Goal: Task Accomplishment & Management: Complete application form

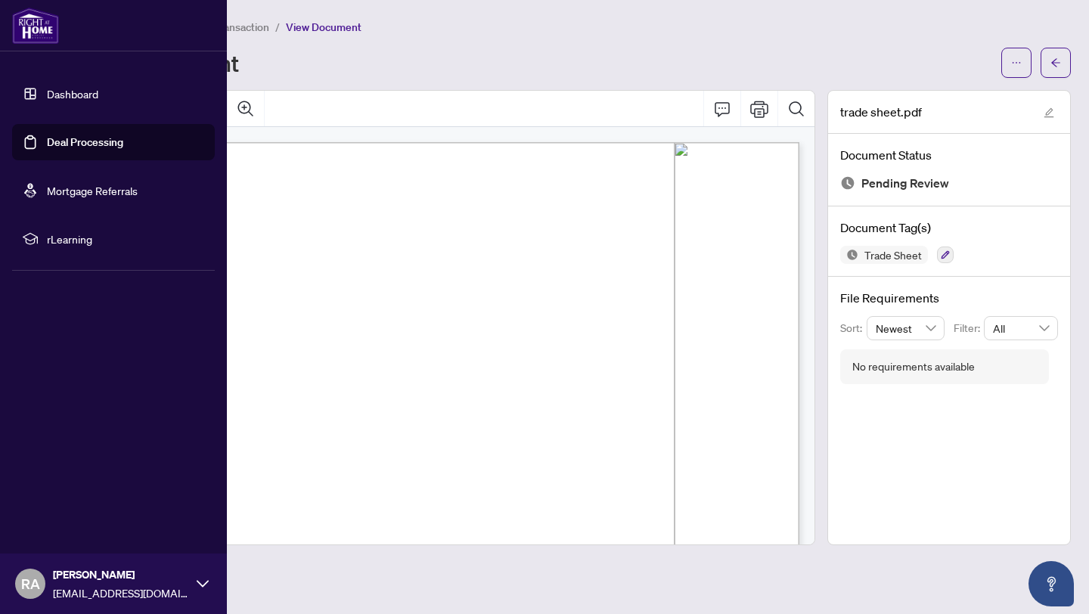
click at [79, 91] on link "Dashboard" at bounding box center [72, 94] width 51 height 14
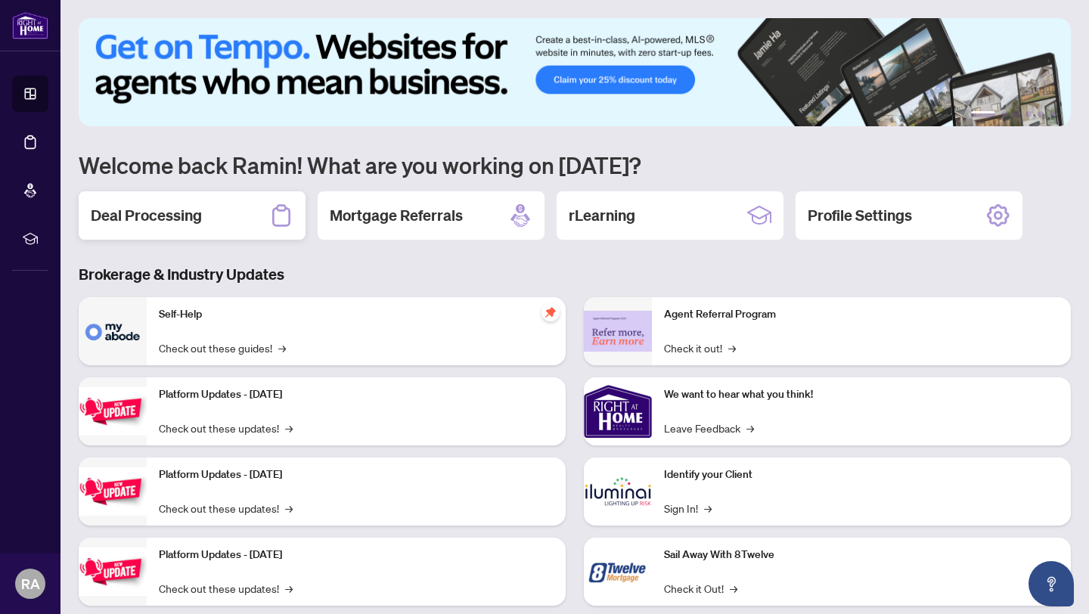
click at [166, 222] on h2 "Deal Processing" at bounding box center [146, 215] width 111 height 21
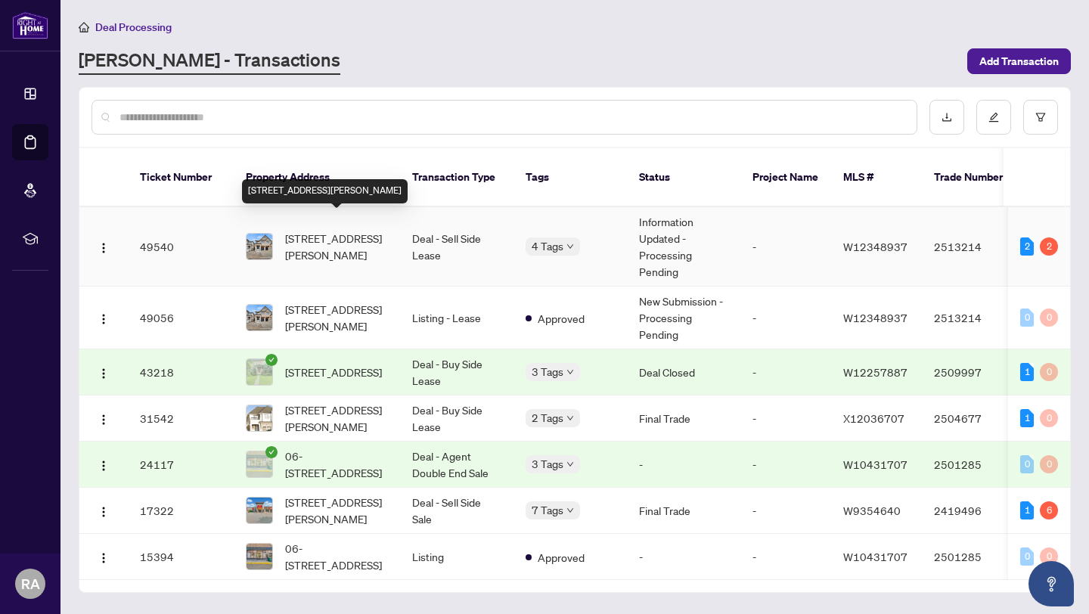
click at [383, 230] on span "[STREET_ADDRESS][PERSON_NAME]" at bounding box center [336, 246] width 103 height 33
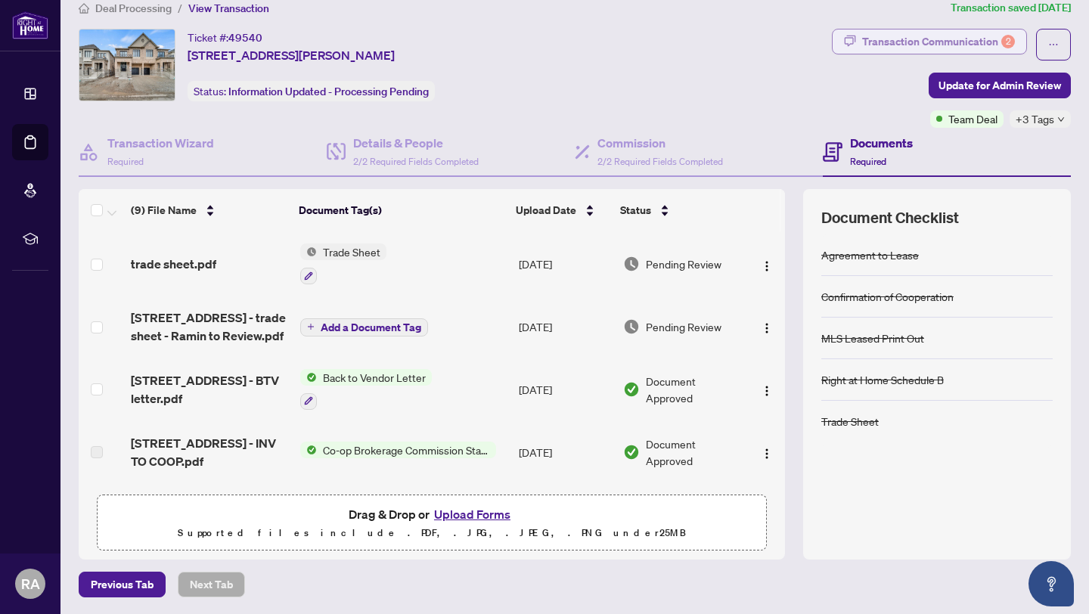
click at [901, 40] on div "Transaction Communication 2" at bounding box center [938, 41] width 153 height 24
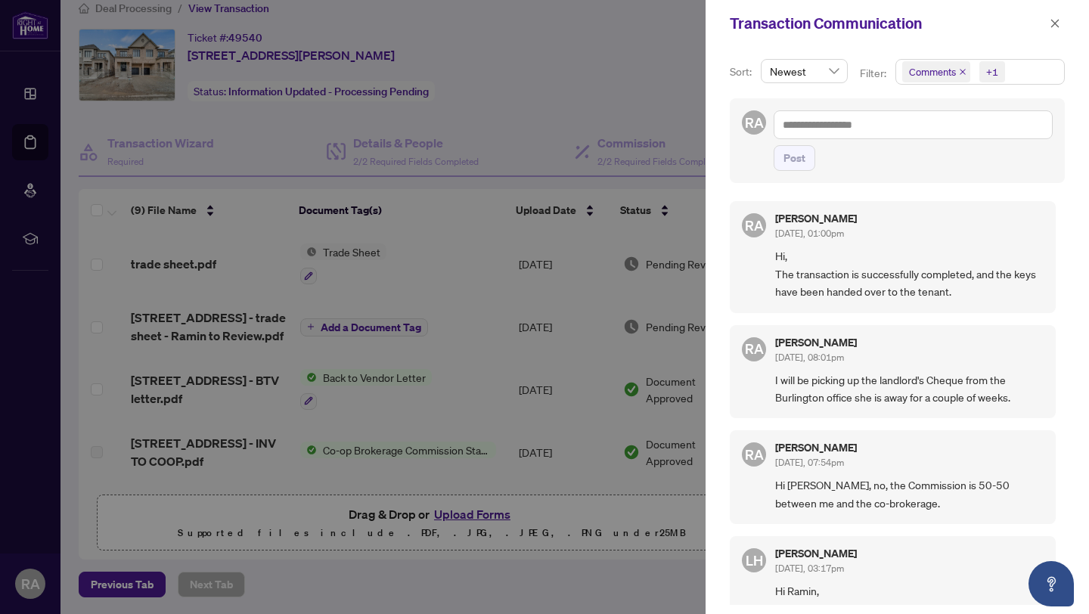
click at [592, 85] on div at bounding box center [544, 307] width 1089 height 614
click at [514, 112] on div at bounding box center [544, 307] width 1089 height 614
click at [1055, 22] on icon "close" at bounding box center [1054, 23] width 11 height 11
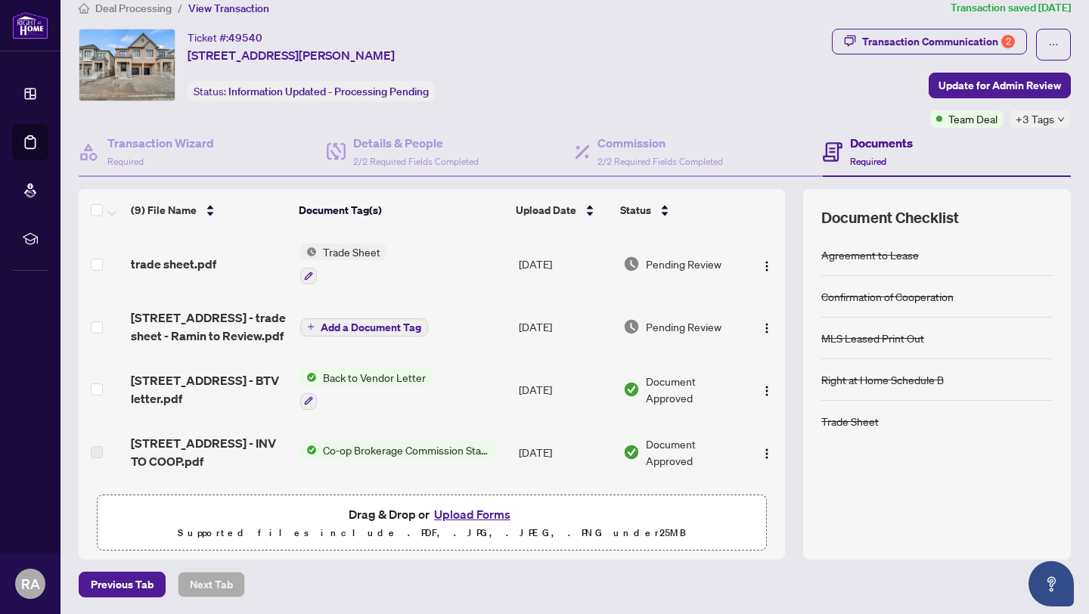
click at [353, 245] on span "Trade Sheet" at bounding box center [352, 251] width 70 height 17
click at [445, 265] on td "Trade Sheet" at bounding box center [403, 263] width 219 height 65
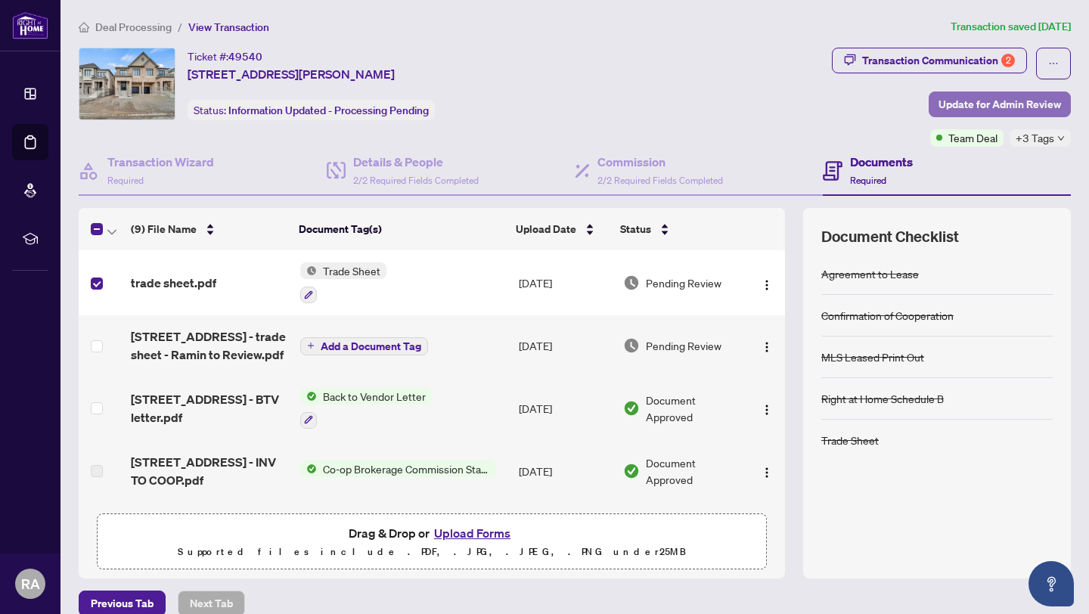
click at [994, 103] on span "Update for Admin Review" at bounding box center [999, 104] width 122 height 24
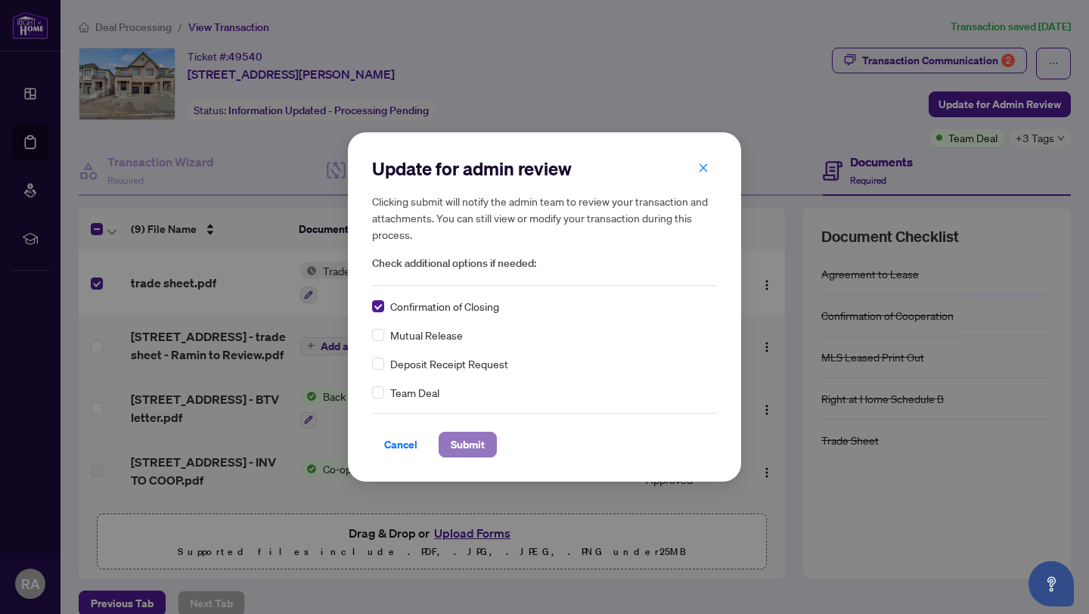
click at [485, 448] on button "Submit" at bounding box center [468, 445] width 58 height 26
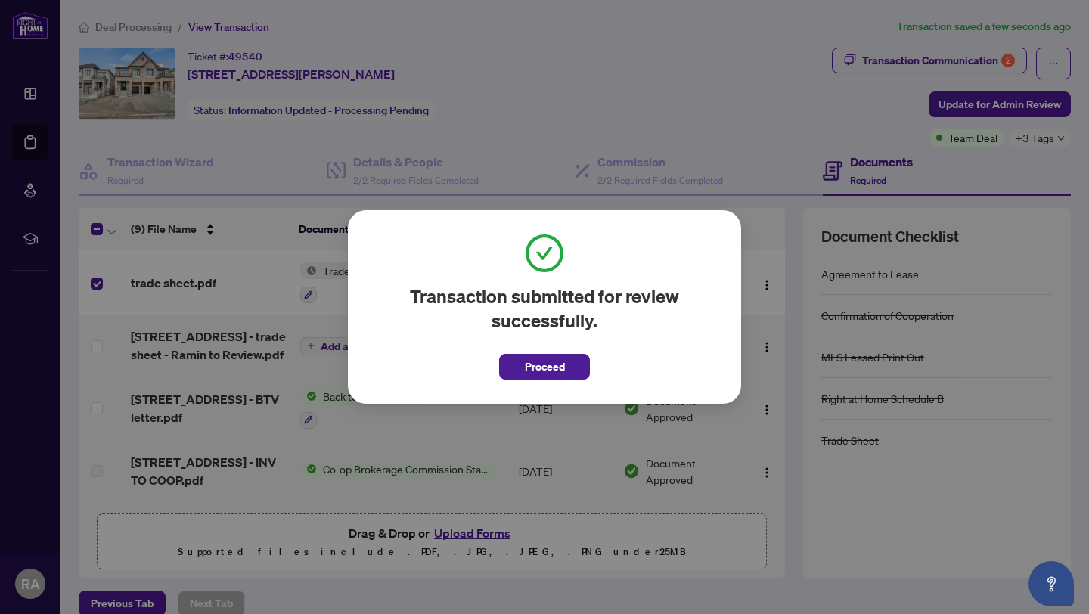
click at [707, 74] on div "Transaction submitted for review successfully. Proceed Cancel OK" at bounding box center [544, 307] width 1089 height 614
click at [551, 362] on span "Proceed" at bounding box center [545, 367] width 40 height 24
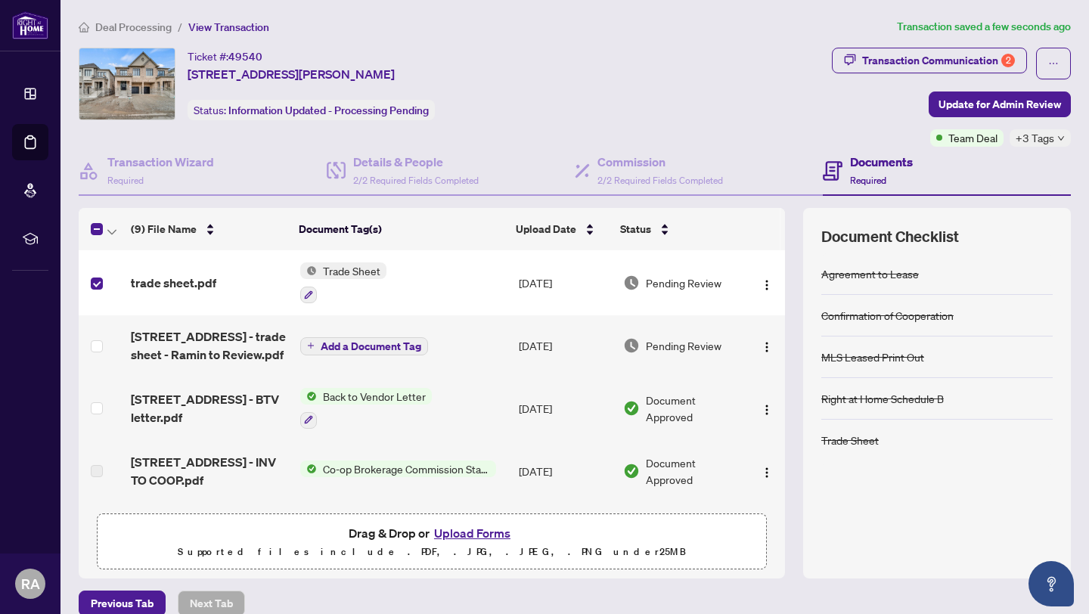
click at [558, 82] on div "Ticket #: 49540 [STREET_ADDRESS][PERSON_NAME] Status: Information Updated - Pro…" at bounding box center [452, 84] width 747 height 73
